Goal: Find specific page/section: Find specific page/section

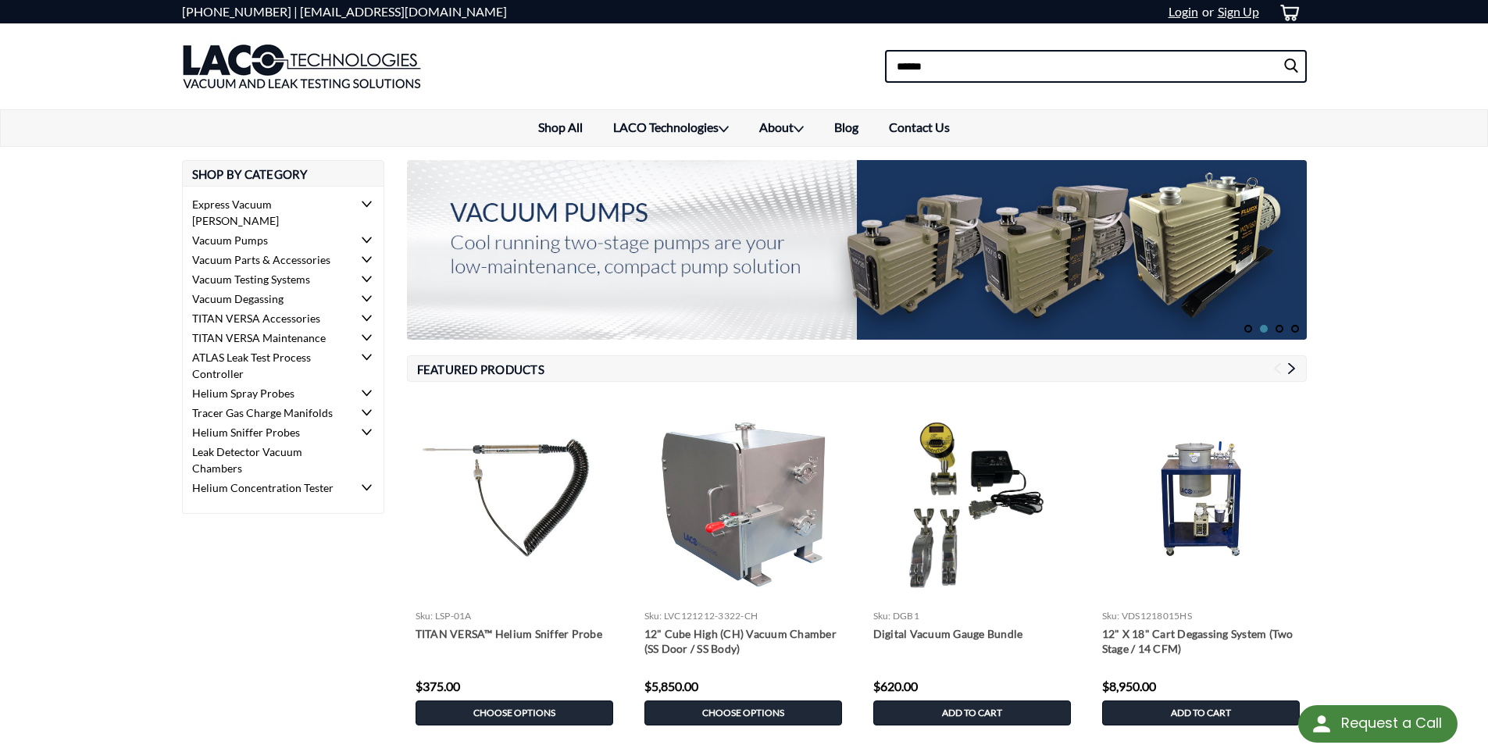
click at [921, 71] on input at bounding box center [1096, 66] width 422 height 33
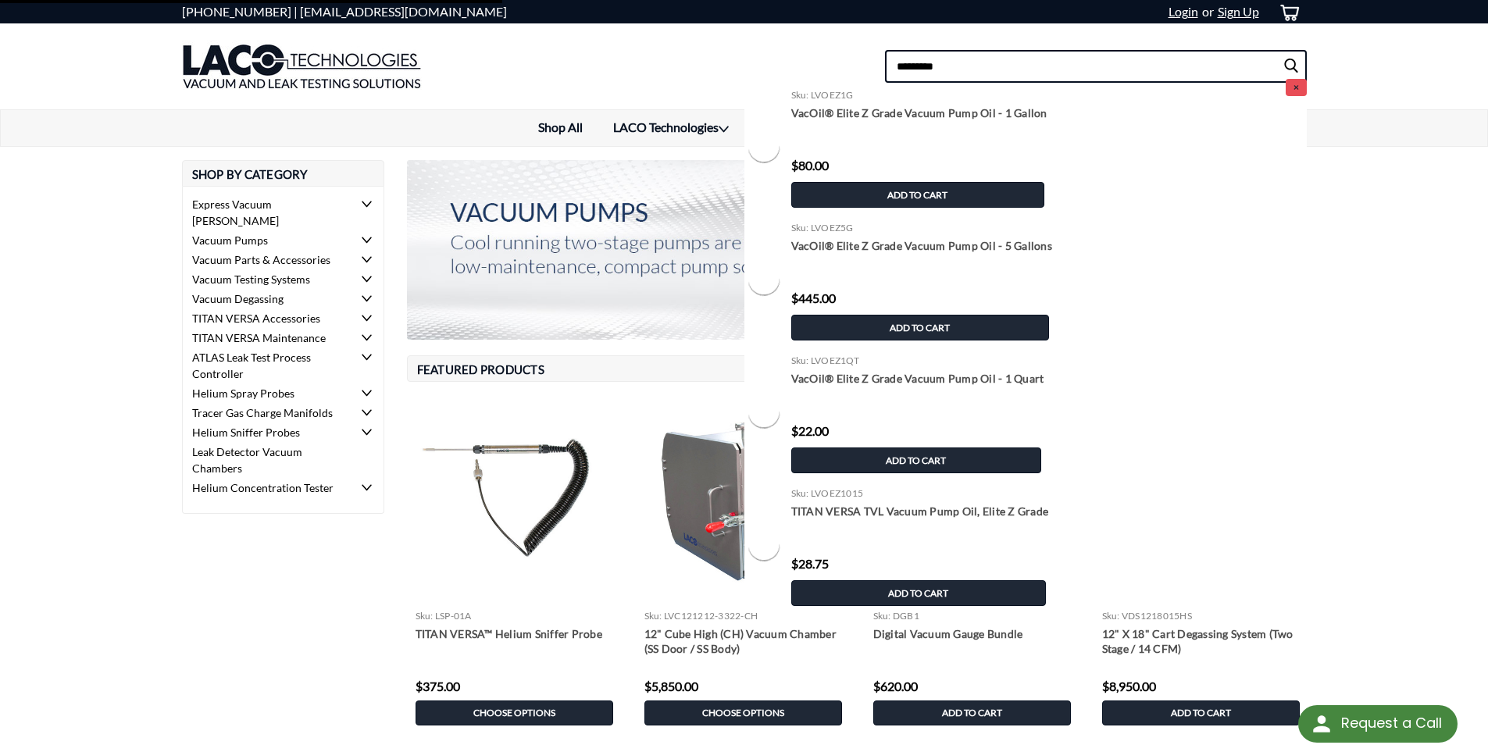
type input "*********"
click at [1283, 51] on input "submit" at bounding box center [1294, 66] width 23 height 31
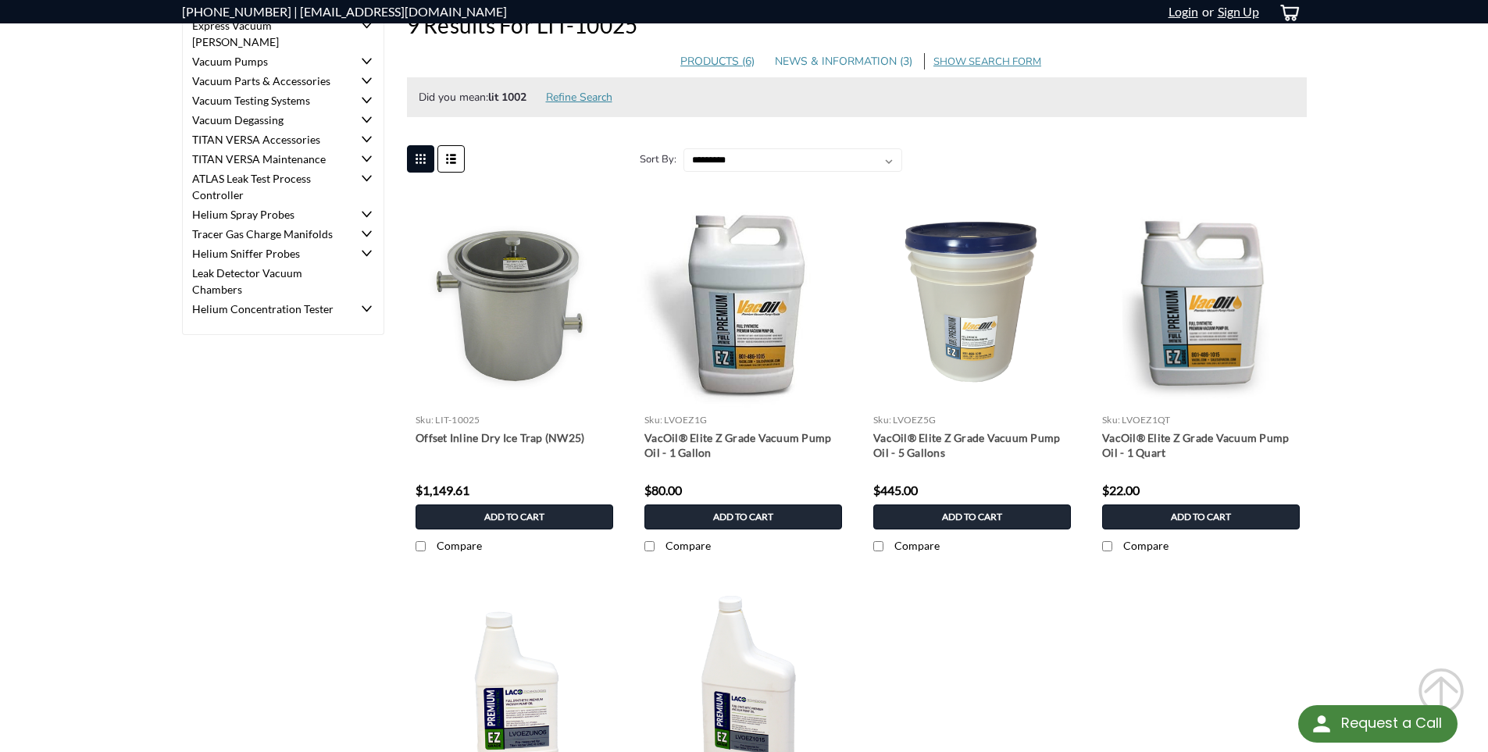
scroll to position [156, 0]
